Goal: Find specific page/section: Find specific page/section

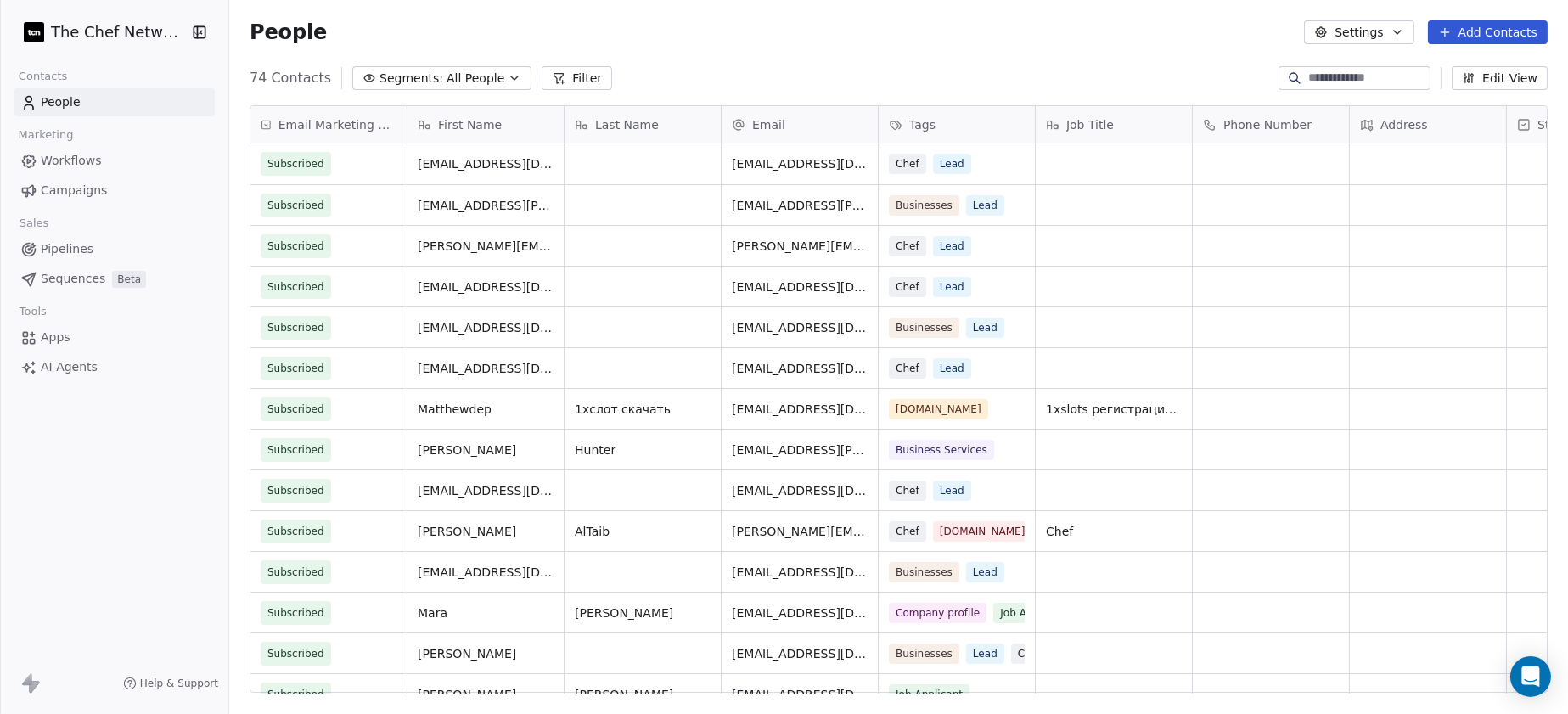
scroll to position [17, 17]
drag, startPoint x: 765, startPoint y: 164, endPoint x: 730, endPoint y: 172, distance: 35.9
click at [776, 165] on span "[EMAIL_ADDRESS][DOMAIN_NAME]" at bounding box center [834, 168] width 202 height 34
drag, startPoint x: 776, startPoint y: 165, endPoint x: 531, endPoint y: 164, distance: 245.0
click at [767, 165] on span "[EMAIL_ADDRESS][DOMAIN_NAME]" at bounding box center [834, 168] width 202 height 34
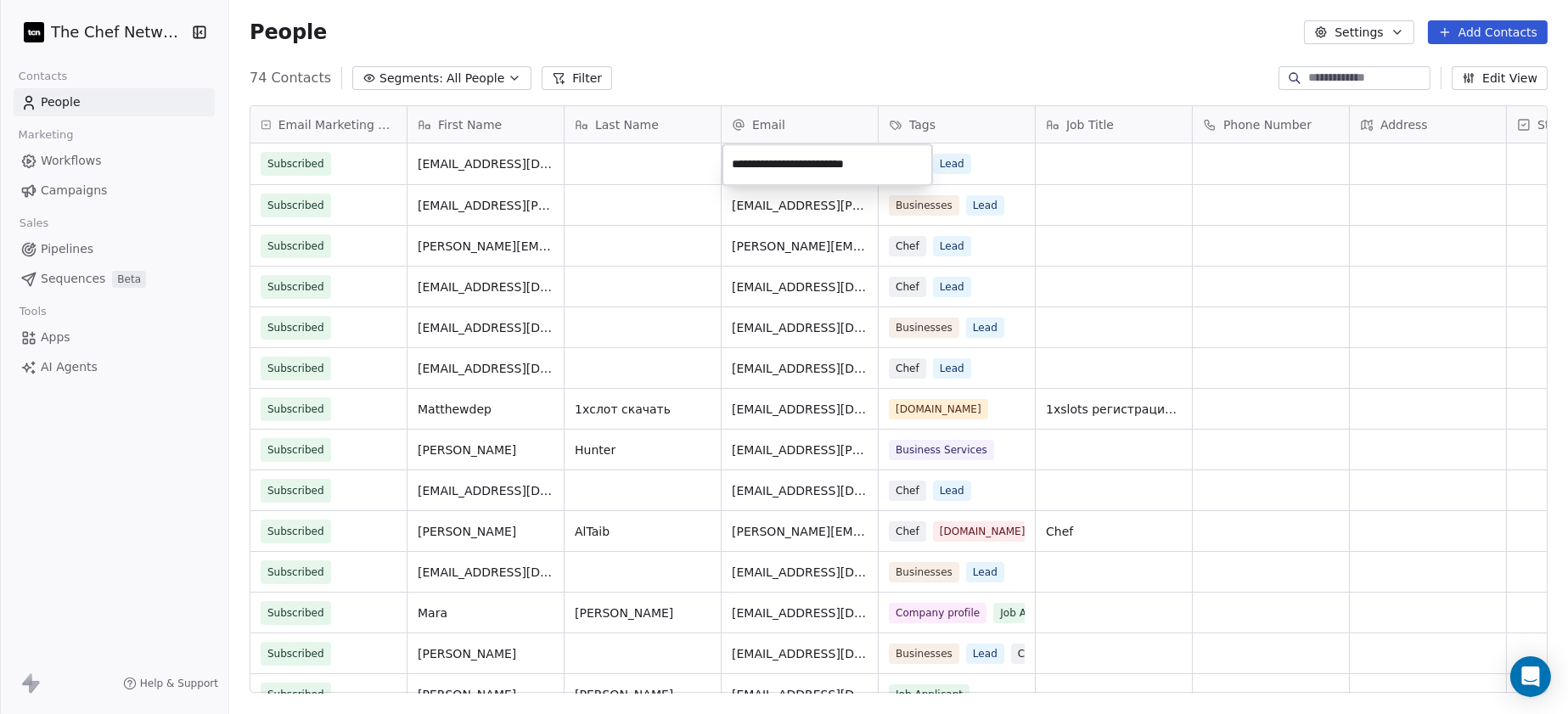
click at [520, 160] on html "The Chef Network Contacts People Marketing Workflows Campaigns Sales Pipelines …" at bounding box center [784, 357] width 1568 height 714
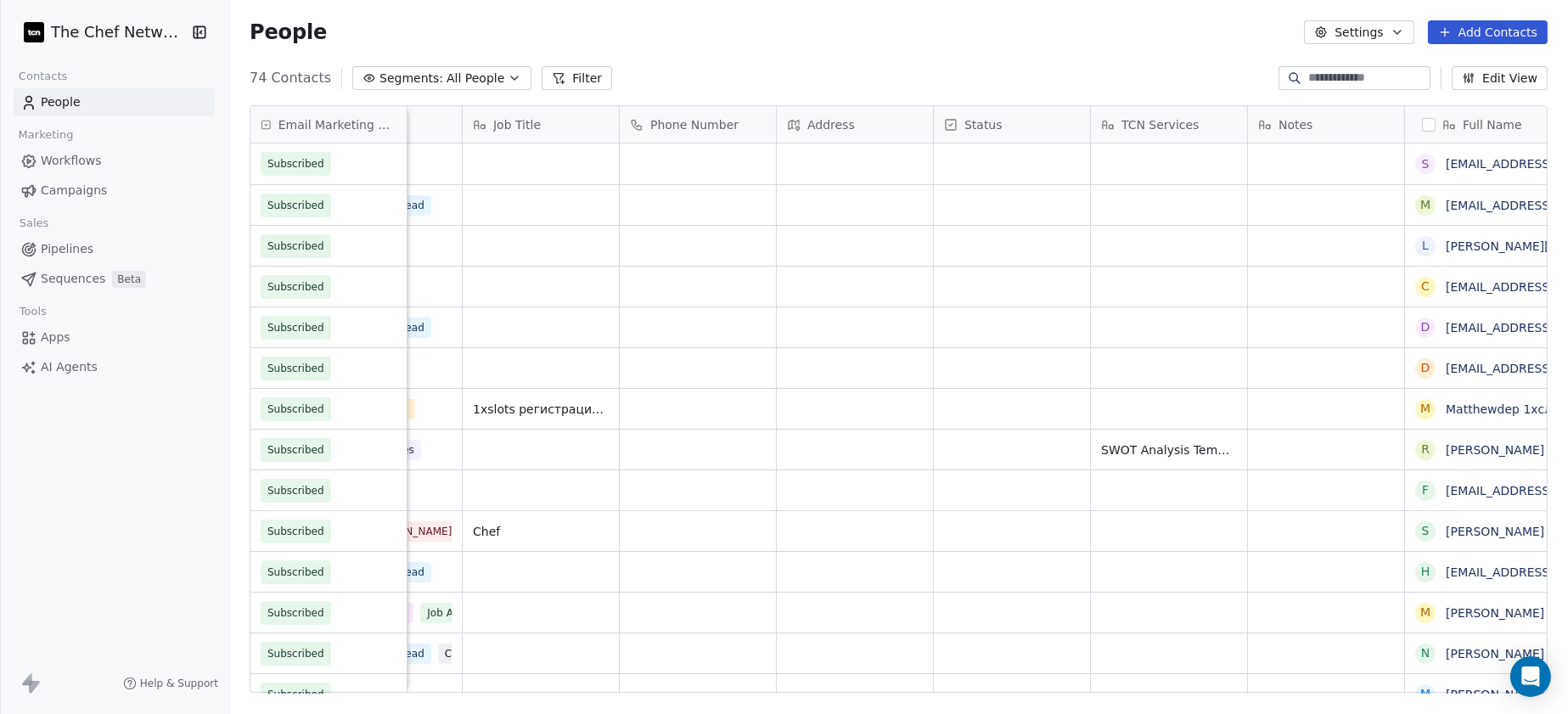
scroll to position [0, 693]
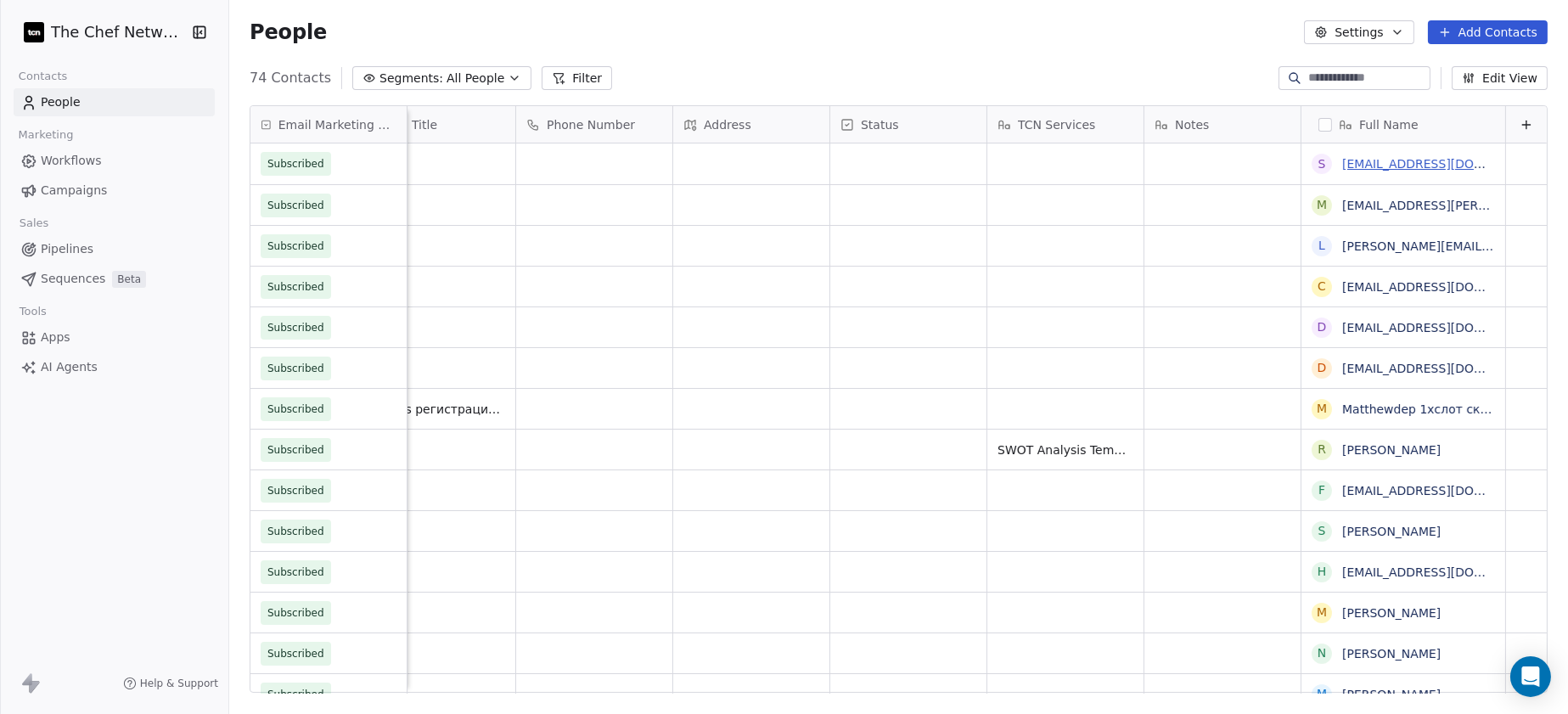
click at [1254, 163] on link "[EMAIL_ADDRESS][DOMAIN_NAME]" at bounding box center [1446, 164] width 208 height 14
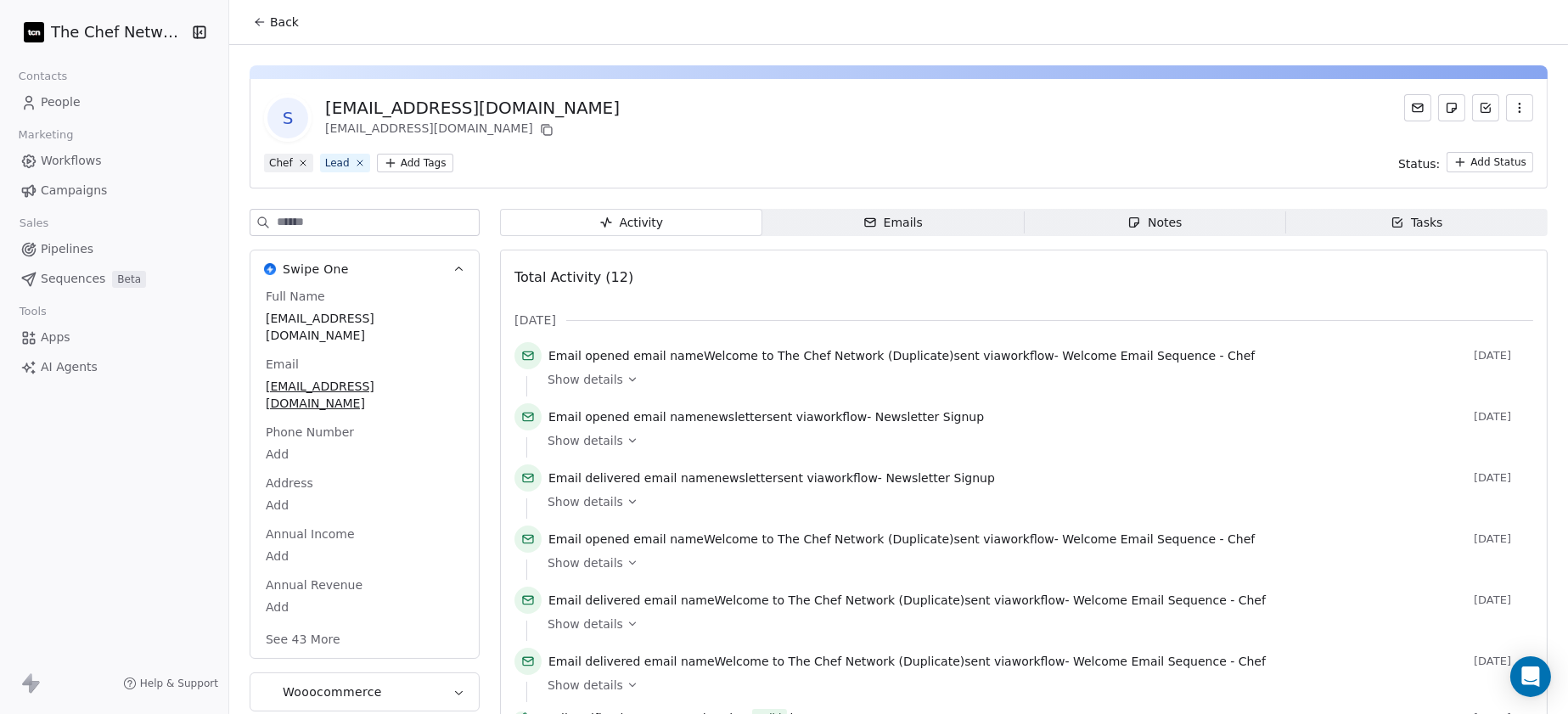
click at [635, 221] on div "Activity" at bounding box center [630, 222] width 65 height 18
